Goal: Information Seeking & Learning: Check status

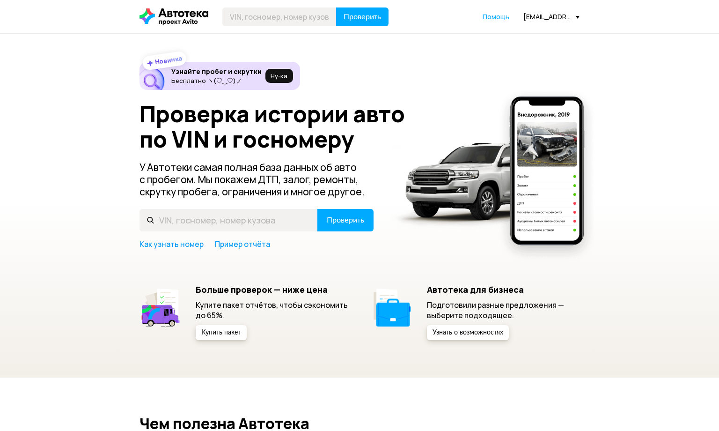
click at [554, 14] on div "[EMAIL_ADDRESS][DOMAIN_NAME]" at bounding box center [552, 16] width 56 height 9
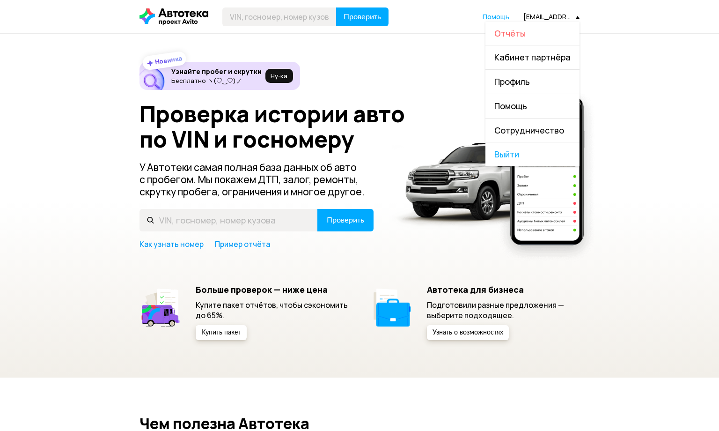
click at [519, 34] on span "Отчёты" at bounding box center [510, 33] width 31 height 11
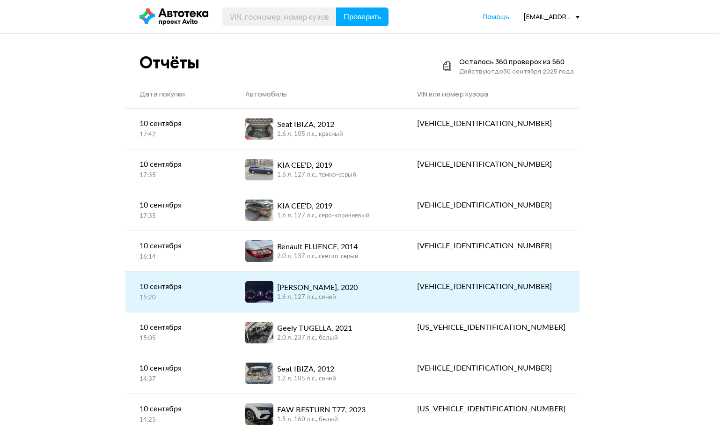
click at [383, 299] on div "[PERSON_NAME], 2020 1.6 л, 127 л.c., синий" at bounding box center [317, 292] width 144 height 22
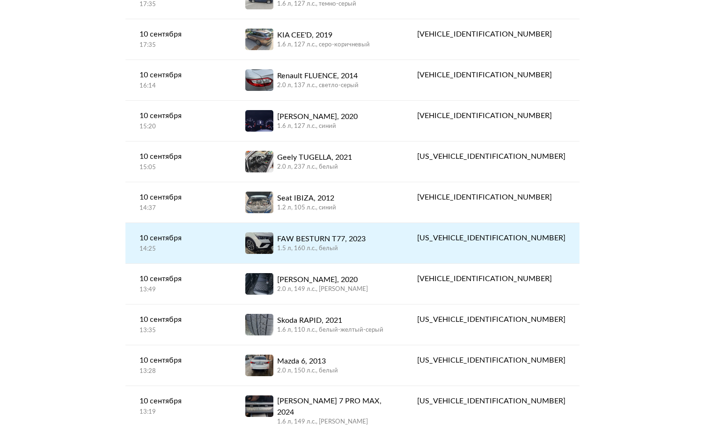
scroll to position [187, 0]
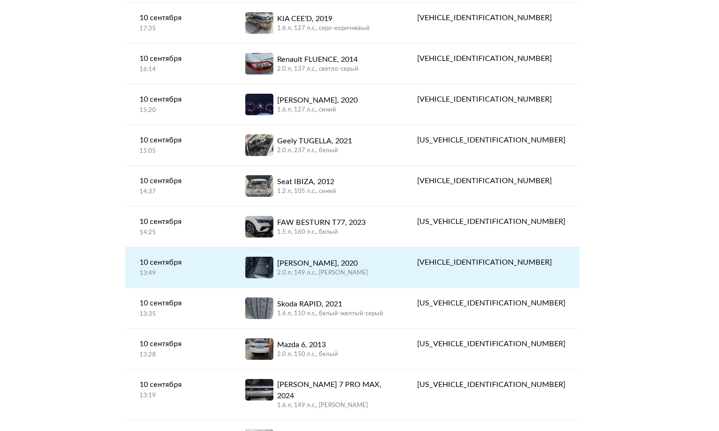
click at [383, 263] on div "[PERSON_NAME], 2020 2.0 л, 149 л.c., [PERSON_NAME]" at bounding box center [317, 268] width 144 height 22
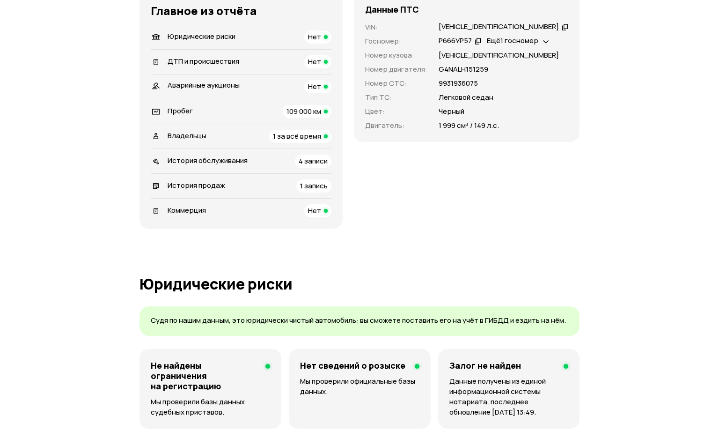
scroll to position [187, 0]
